Goal: Task Accomplishment & Management: Manage account settings

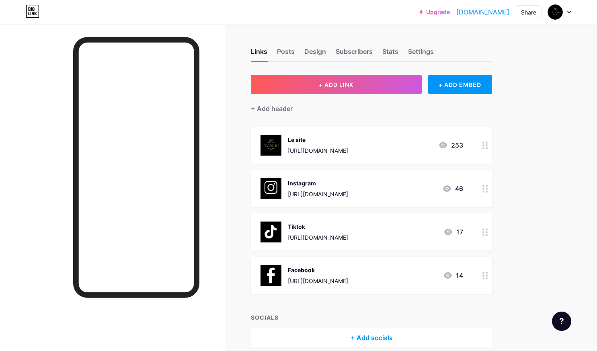
click at [416, 191] on div "Instagram [URL][DOMAIN_NAME] 46" at bounding box center [361, 188] width 203 height 21
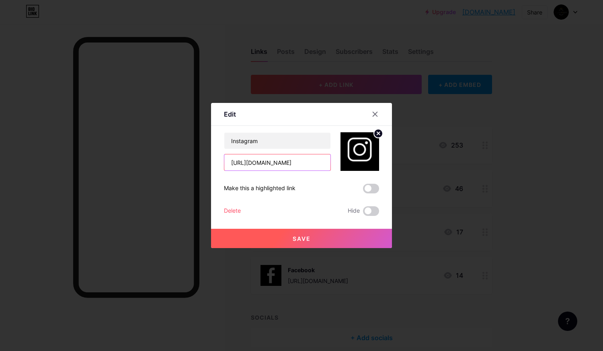
scroll to position [0, 14]
drag, startPoint x: 228, startPoint y: 162, endPoint x: 344, endPoint y: 168, distance: 116.3
click at [344, 168] on div "Instagram [URL][DOMAIN_NAME]" at bounding box center [301, 151] width 155 height 39
paste input "leverbliss"
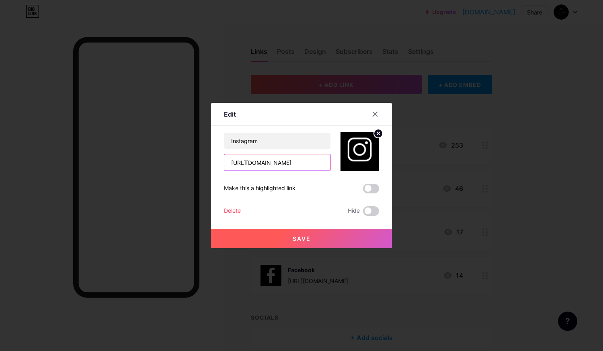
type input "[URL][DOMAIN_NAME]"
click at [299, 239] on span "Save" at bounding box center [302, 238] width 18 height 7
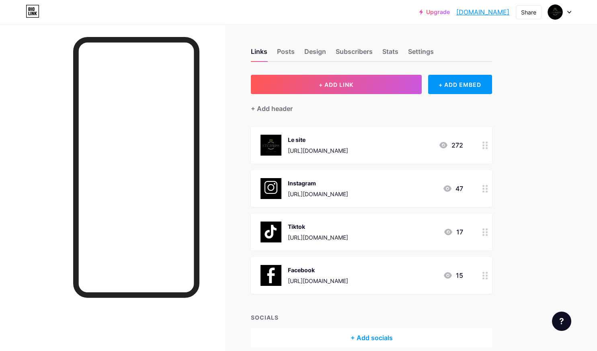
click at [417, 234] on div "Tiktok https://www.tiktok.com/@lextase62?lang=fr 17" at bounding box center [361, 231] width 203 height 21
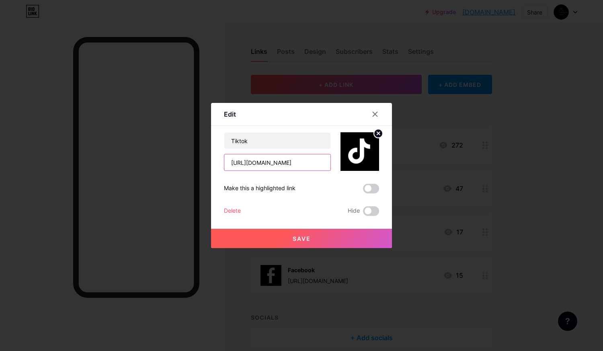
scroll to position [0, 25]
drag, startPoint x: 231, startPoint y: 162, endPoint x: 337, endPoint y: 173, distance: 105.9
click at [337, 173] on div "Tiktok https://www.tiktok.com/@lextase62?lang=fr Make this a highlighted link D…" at bounding box center [301, 174] width 155 height 84
paste input "https://www.tiktok.com/@leVERBLISS"
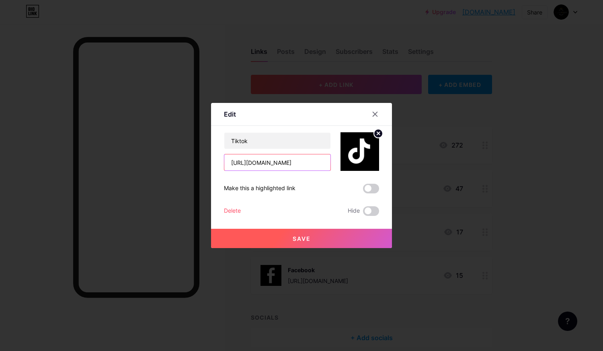
scroll to position [0, 2]
type input "[URL][DOMAIN_NAME]"
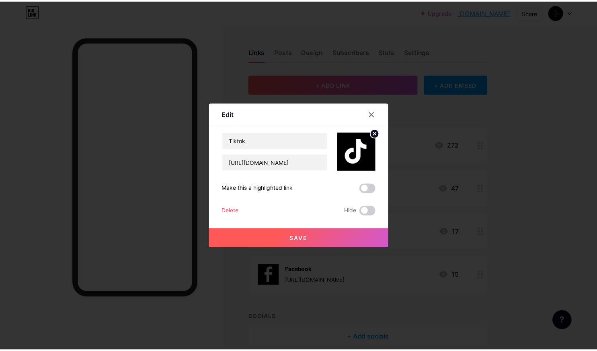
scroll to position [0, 0]
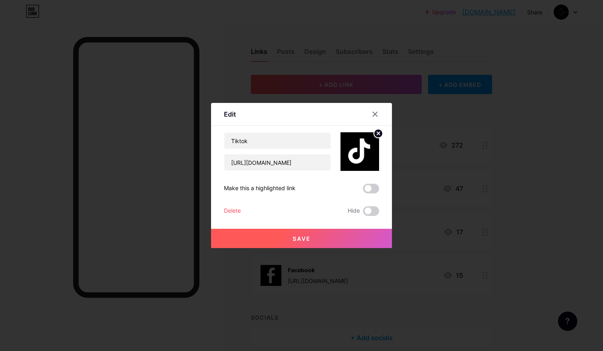
click at [317, 240] on button "Save" at bounding box center [301, 238] width 181 height 19
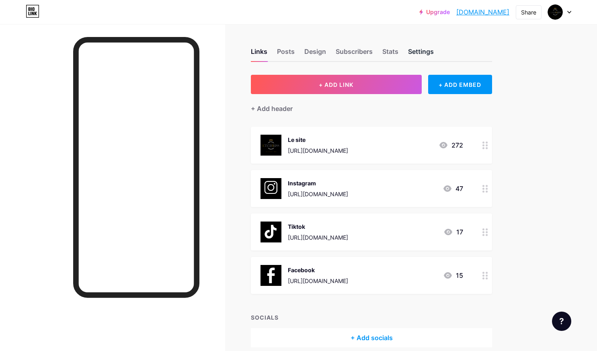
click at [420, 55] on div "Settings" at bounding box center [421, 54] width 26 height 14
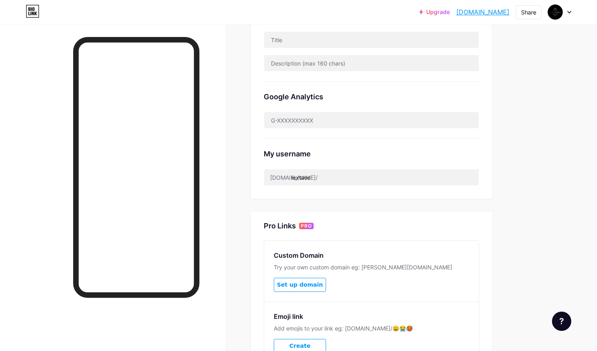
scroll to position [207, 0]
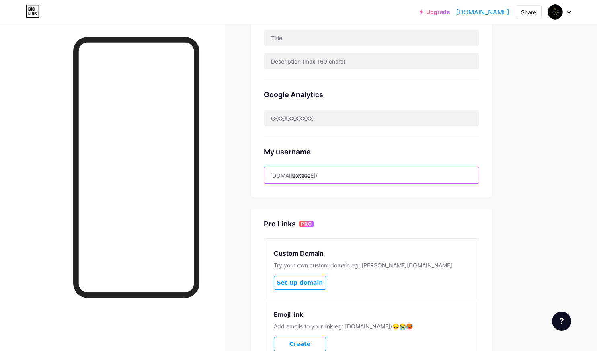
click at [328, 175] on input "lextase" at bounding box center [371, 175] width 215 height 16
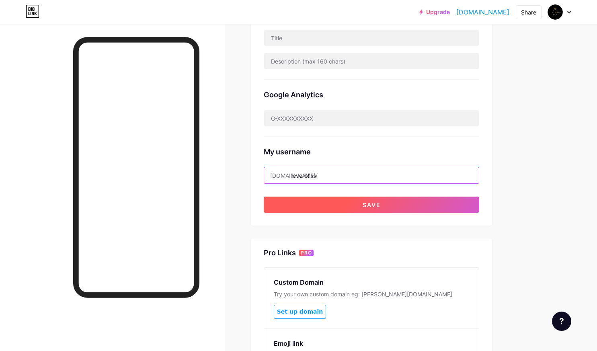
type input "leverbliss"
click at [325, 204] on button "Save" at bounding box center [371, 205] width 215 height 16
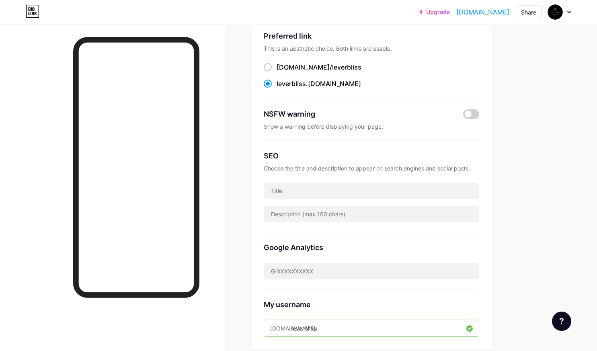
scroll to position [0, 0]
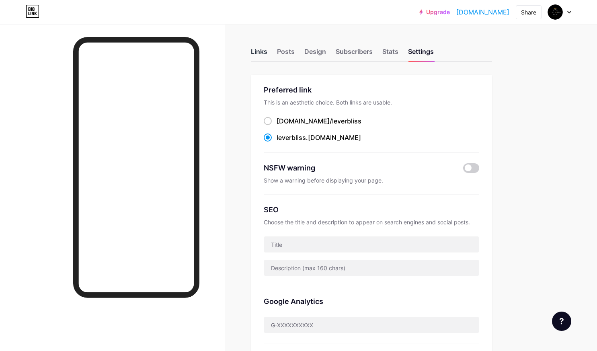
click at [259, 54] on div "Links" at bounding box center [259, 54] width 16 height 14
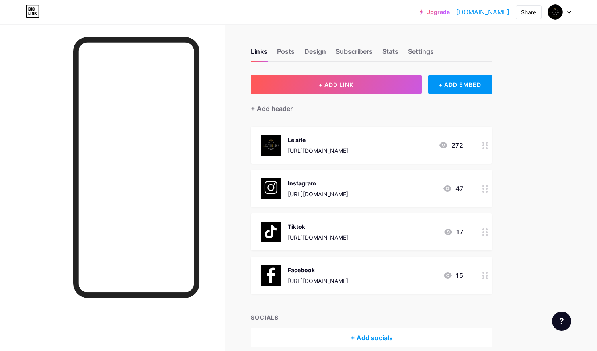
click at [348, 271] on div "Facebook" at bounding box center [318, 270] width 60 height 8
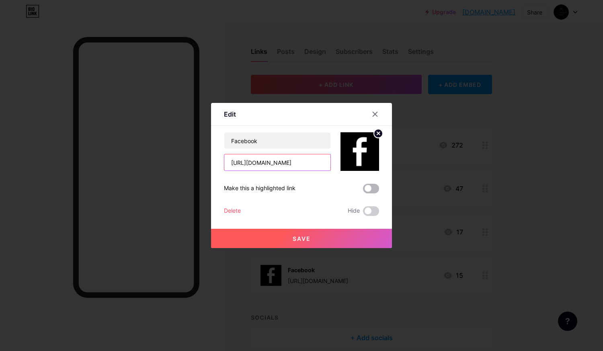
scroll to position [0, 74]
drag, startPoint x: 229, startPoint y: 158, endPoint x: 367, endPoint y: 185, distance: 140.8
click at [367, 185] on div "Facebook [URL][DOMAIN_NAME] Make this a highlighted link Delete Hide Save" at bounding box center [301, 174] width 155 height 84
paste input "[URL][DOMAIN_NAME]"
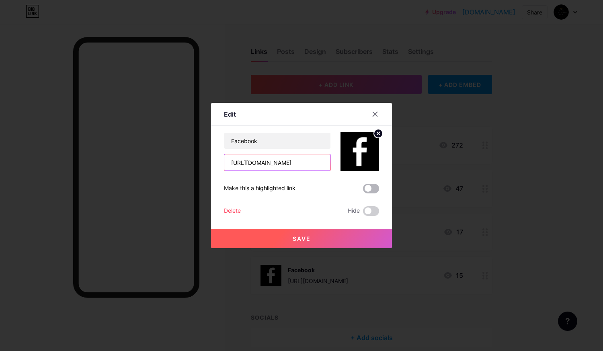
scroll to position [0, 69]
type input "[URL][DOMAIN_NAME]"
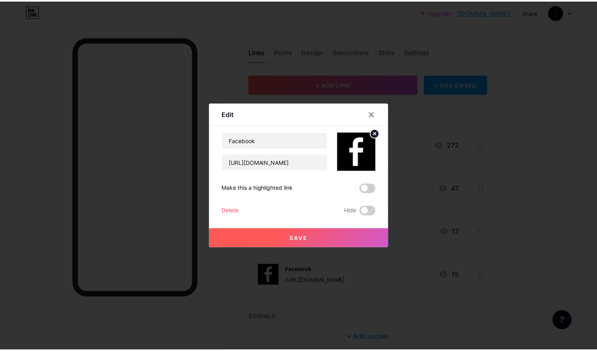
scroll to position [0, 0]
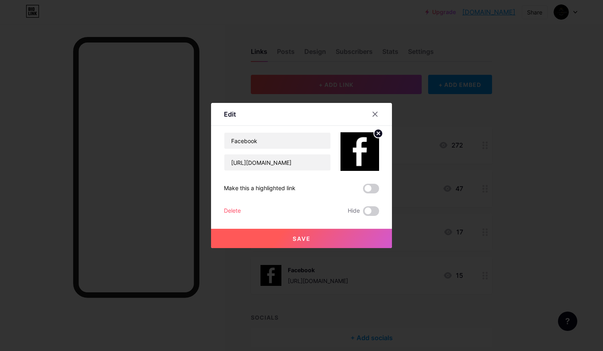
click at [353, 241] on button "Save" at bounding box center [301, 238] width 181 height 19
